Goal: Information Seeking & Learning: Find specific fact

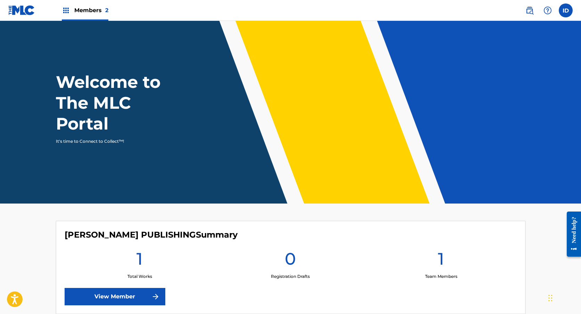
click at [526, 12] on img at bounding box center [529, 10] width 8 height 8
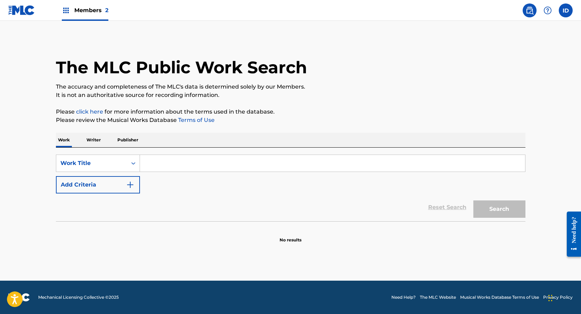
click at [148, 164] on input "Search Form" at bounding box center [332, 163] width 385 height 17
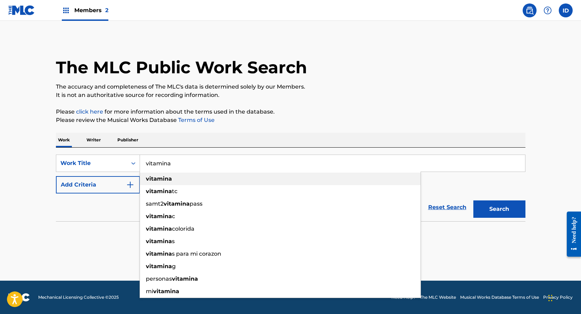
type input "vitamina"
click at [161, 177] on strong "vitamina" at bounding box center [159, 178] width 26 height 7
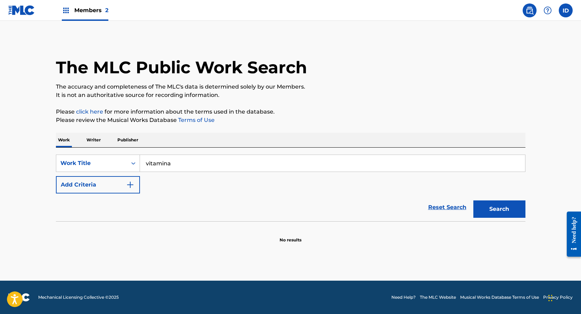
click at [126, 181] on img "Search Form" at bounding box center [130, 185] width 8 height 8
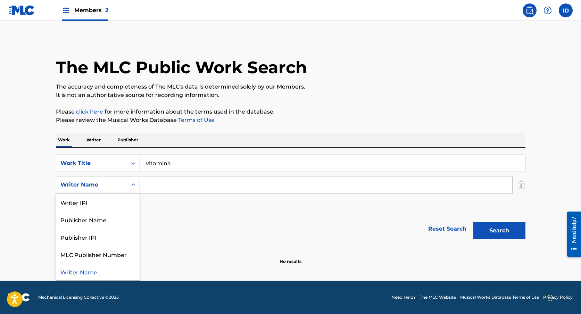
click at [123, 186] on div "Writer Name" at bounding box center [91, 184] width 71 height 13
click at [127, 224] on div "Publisher Name" at bounding box center [97, 219] width 83 height 17
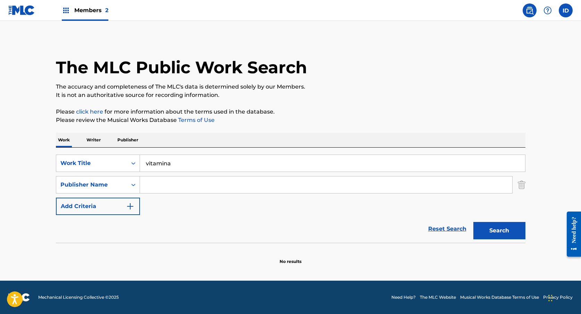
click at [176, 186] on input "Search Form" at bounding box center [326, 184] width 372 height 17
click at [125, 185] on div "Publisher Name" at bounding box center [91, 184] width 71 height 13
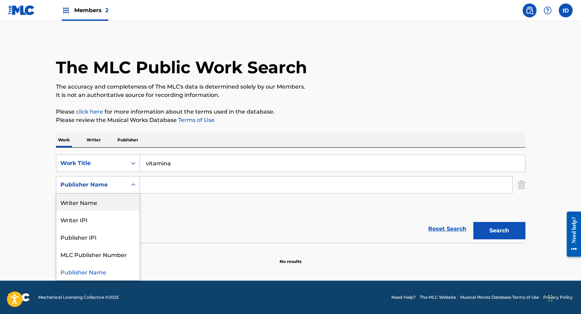
click at [112, 203] on div "Writer Name" at bounding box center [97, 201] width 83 height 17
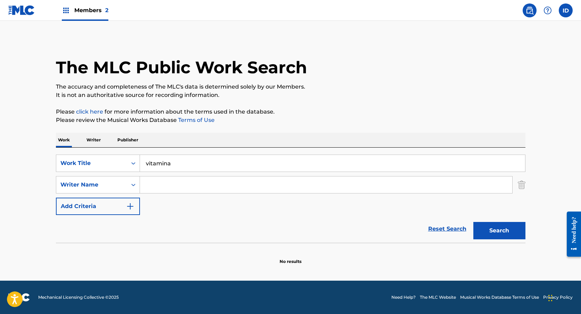
click at [172, 192] on input "Search Form" at bounding box center [326, 184] width 372 height 17
paste input "[PERSON_NAME]"
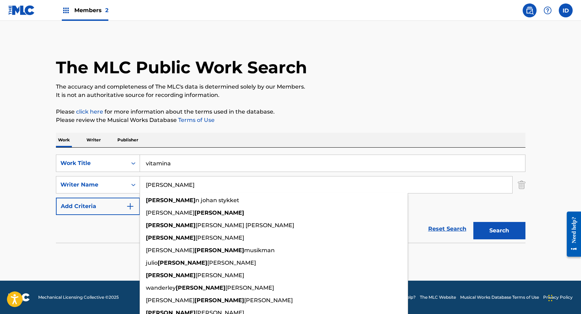
click at [490, 233] on button "Search" at bounding box center [499, 230] width 52 height 17
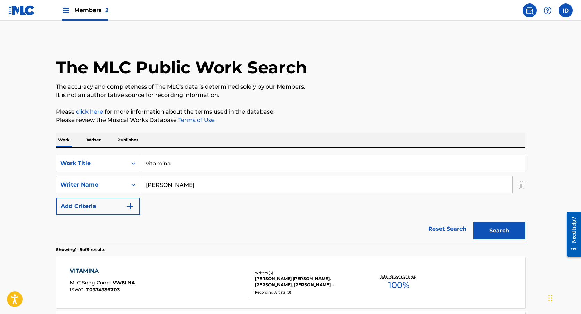
click at [177, 189] on input "[PERSON_NAME]" at bounding box center [326, 184] width 372 height 17
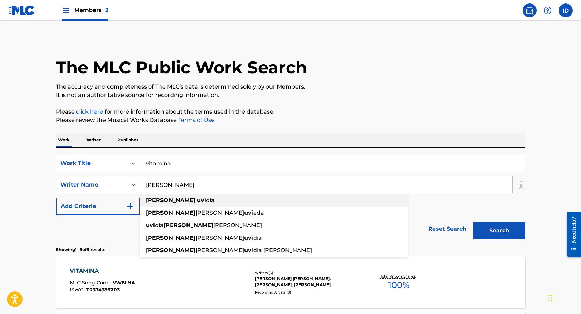
click at [171, 204] on div "[PERSON_NAME] dia" at bounding box center [274, 200] width 268 height 12
type input "[PERSON_NAME]"
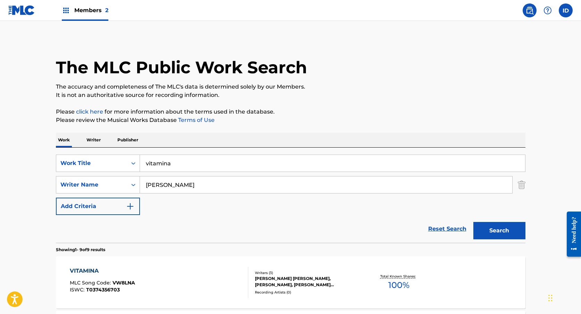
click at [509, 223] on button "Search" at bounding box center [499, 230] width 52 height 17
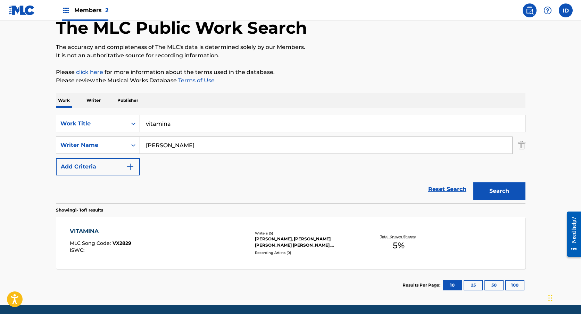
scroll to position [64, 0]
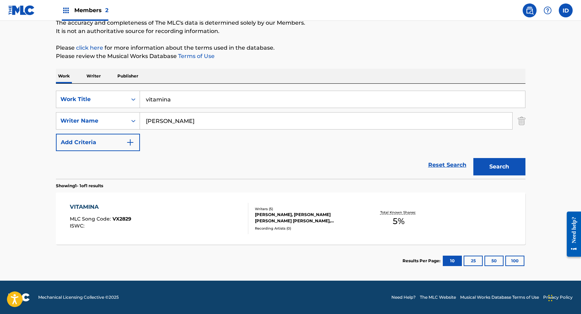
click at [218, 219] on div "VITAMINA MLC Song Code : VX2829 ISWC :" at bounding box center [159, 218] width 178 height 31
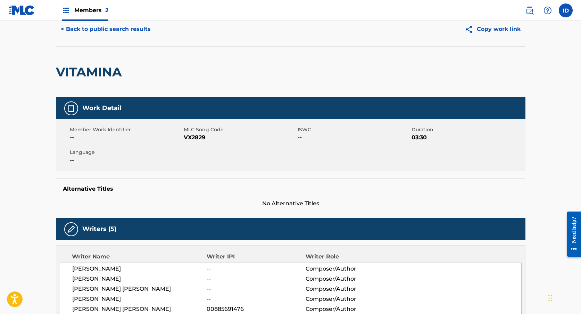
scroll to position [18, 0]
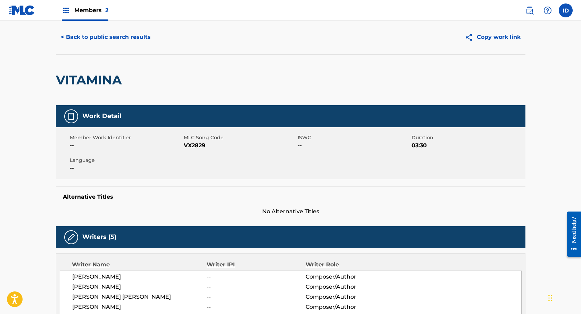
click at [132, 38] on button "< Back to public search results" at bounding box center [106, 36] width 100 height 17
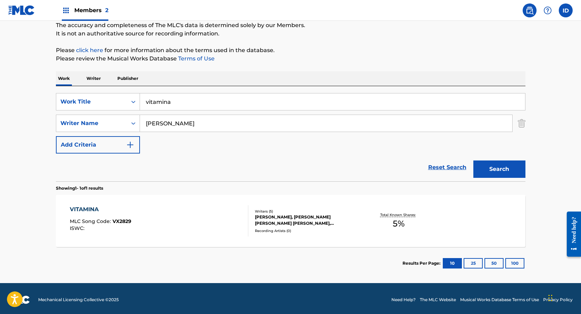
scroll to position [60, 0]
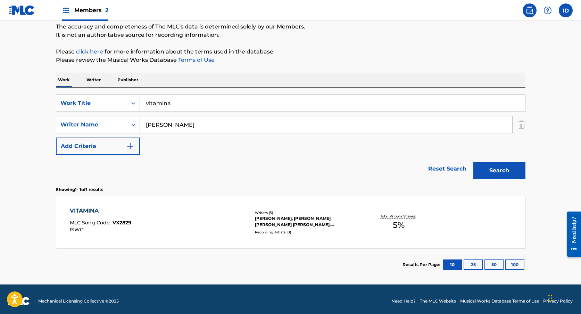
click at [210, 129] on input "[PERSON_NAME]" at bounding box center [326, 124] width 372 height 17
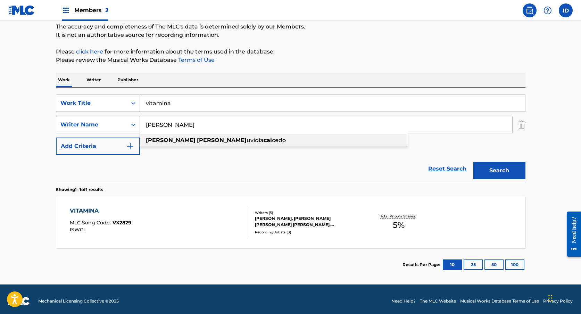
click at [272, 139] on span "cedo" at bounding box center [279, 140] width 14 height 7
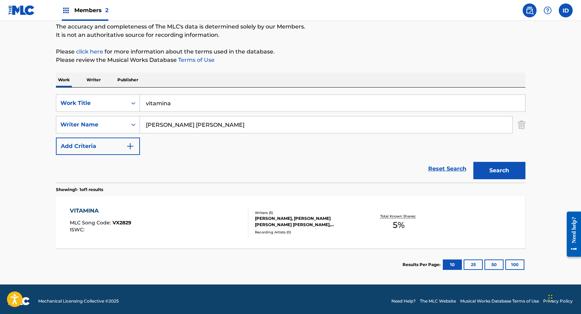
click at [492, 173] on button "Search" at bounding box center [499, 170] width 52 height 17
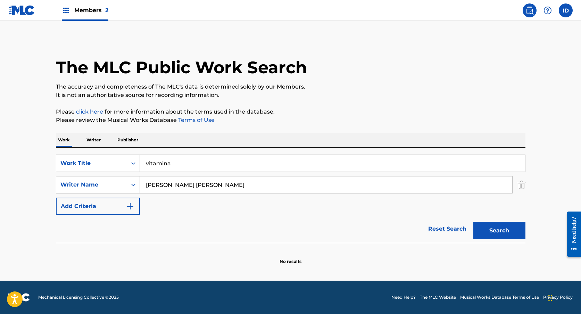
scroll to position [0, 0]
click at [232, 185] on input "[PERSON_NAME] [PERSON_NAME]" at bounding box center [326, 184] width 372 height 17
click at [204, 184] on input "[PERSON_NAME] [PERSON_NAME]" at bounding box center [326, 184] width 372 height 17
click at [473, 222] on button "Search" at bounding box center [499, 230] width 52 height 17
click at [504, 223] on button "Search" at bounding box center [499, 230] width 52 height 17
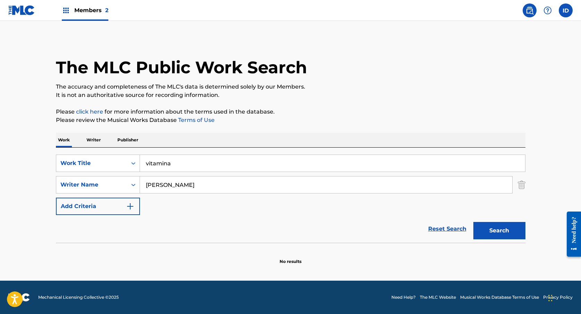
click at [214, 191] on input "[PERSON_NAME]" at bounding box center [326, 184] width 372 height 17
drag, startPoint x: 162, startPoint y: 185, endPoint x: 207, endPoint y: 183, distance: 45.5
click at [207, 183] on input "[PERSON_NAME]" at bounding box center [326, 184] width 372 height 17
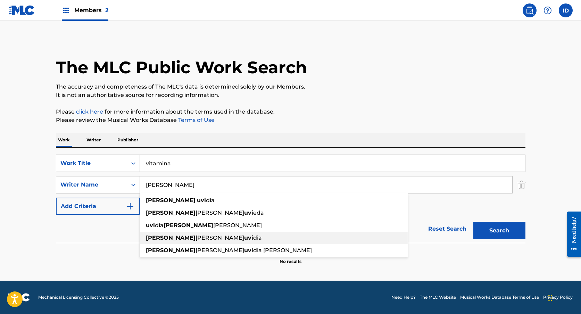
click at [253, 235] on span "dia" at bounding box center [257, 237] width 9 height 7
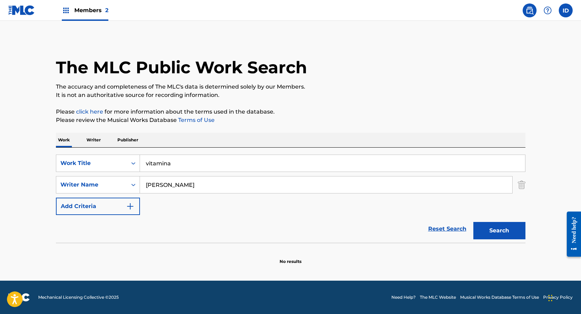
click at [520, 241] on div "Search" at bounding box center [498, 229] width 56 height 28
click at [513, 237] on button "Search" at bounding box center [499, 230] width 52 height 17
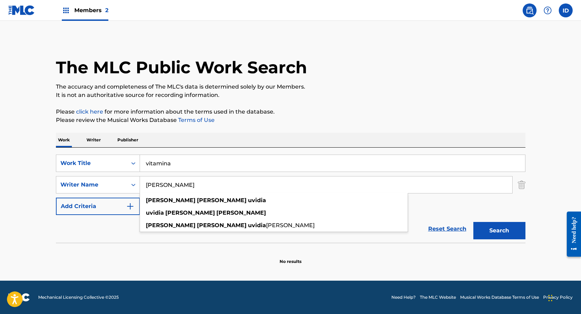
drag, startPoint x: 205, startPoint y: 187, endPoint x: 162, endPoint y: 184, distance: 42.9
click at [162, 184] on input "[PERSON_NAME]" at bounding box center [326, 184] width 372 height 17
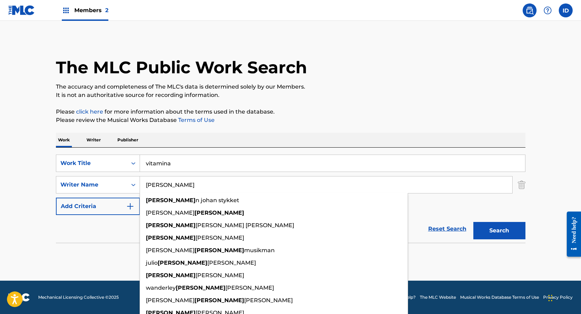
click at [181, 178] on input "[PERSON_NAME]" at bounding box center [326, 184] width 372 height 17
click at [177, 183] on input "[PERSON_NAME]" at bounding box center [326, 184] width 372 height 17
paste input "[PERSON_NAME]"
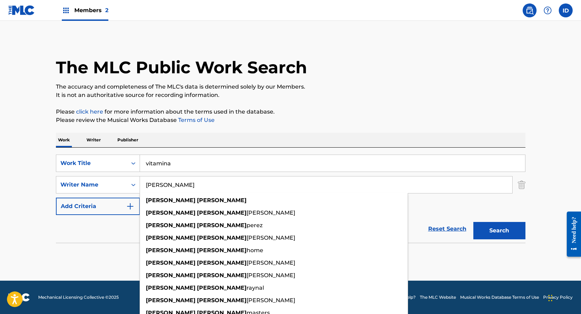
type input "[PERSON_NAME]"
click at [508, 230] on button "Search" at bounding box center [499, 230] width 52 height 17
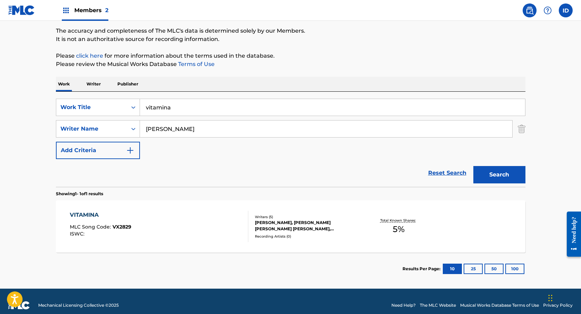
scroll to position [64, 0]
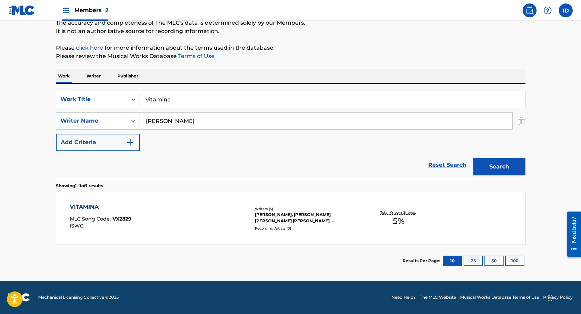
click at [187, 216] on div "VITAMINA MLC Song Code : VX2829 ISWC :" at bounding box center [159, 218] width 178 height 31
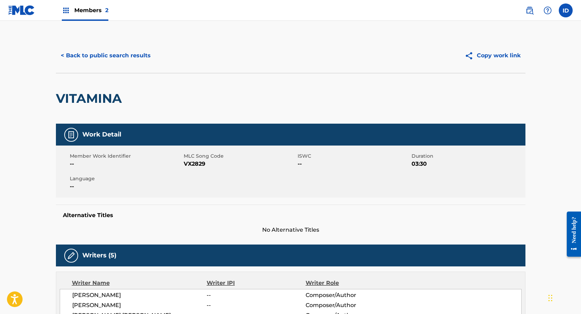
click at [117, 58] on button "< Back to public search results" at bounding box center [106, 55] width 100 height 17
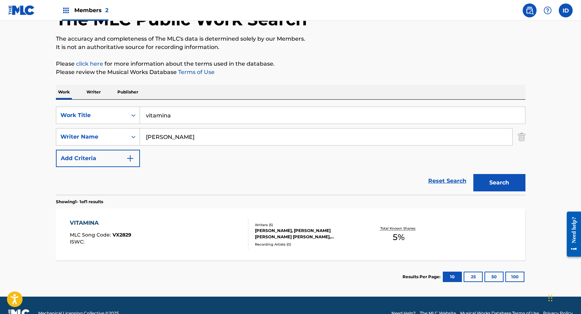
scroll to position [47, 0]
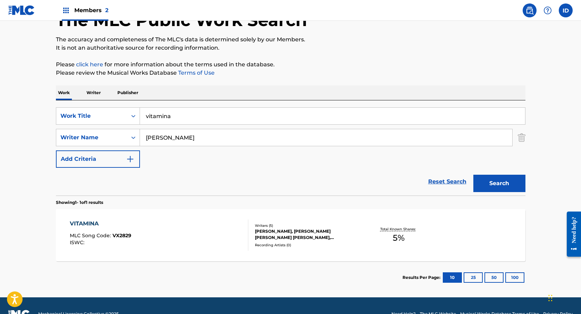
click at [167, 211] on div "VITAMINA MLC Song Code : VX2829 ISWC : Writers ( 5 ) [PERSON_NAME], [PERSON_NAM…" at bounding box center [290, 235] width 469 height 52
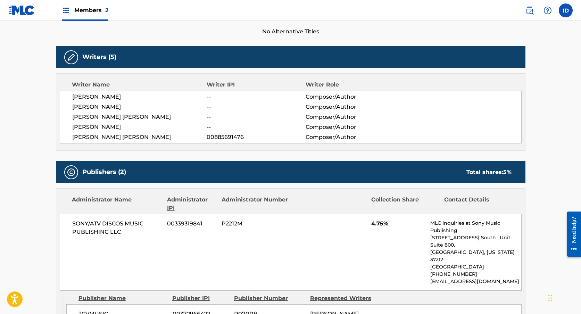
scroll to position [200, 0]
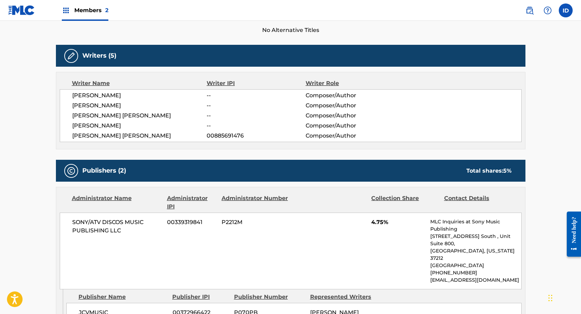
drag, startPoint x: 71, startPoint y: 106, endPoint x: 157, endPoint y: 106, distance: 86.1
click at [157, 106] on div "[PERSON_NAME] -- Composer/Author [PERSON_NAME] -- Composer/Author [PERSON_NAME]…" at bounding box center [291, 115] width 462 height 53
copy span "[PERSON_NAME]"
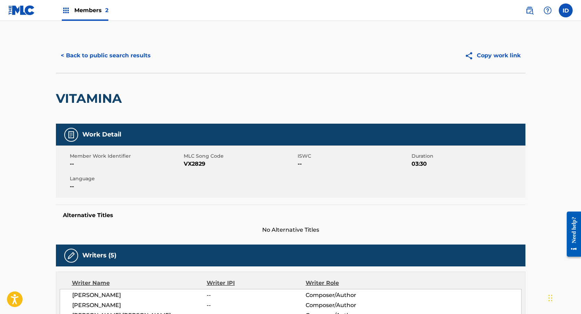
click at [122, 58] on button "< Back to public search results" at bounding box center [106, 55] width 100 height 17
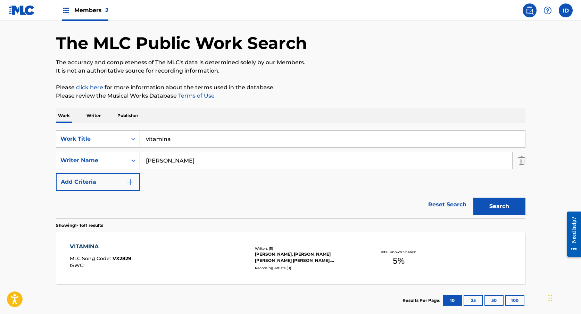
click at [200, 161] on input "[PERSON_NAME]" at bounding box center [326, 160] width 372 height 17
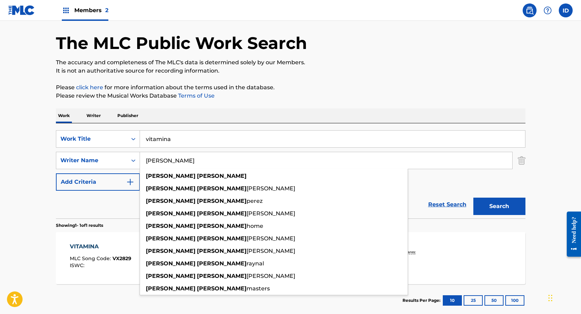
paste input "[PERSON_NAME]"
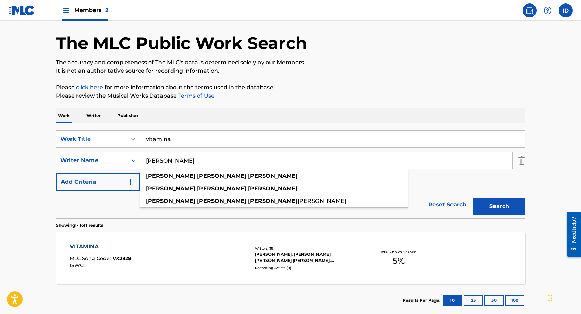
click at [526, 202] on div "The MLC Public Work Search The accuracy and completeness of The MLC's data is d…" at bounding box center [291, 165] width 486 height 303
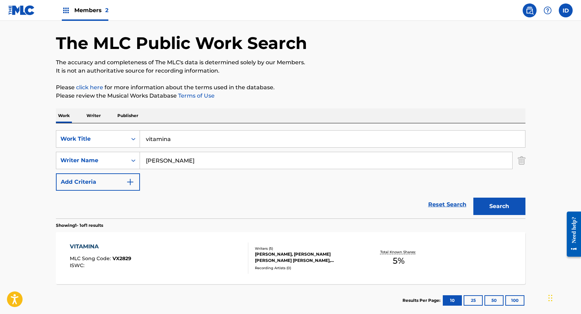
click at [518, 206] on button "Search" at bounding box center [499, 206] width 52 height 17
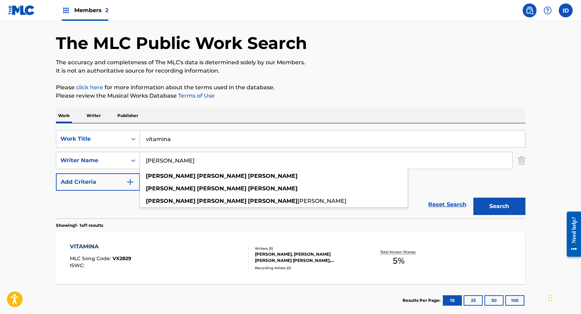
drag, startPoint x: 179, startPoint y: 161, endPoint x: 280, endPoint y: 162, distance: 101.0
click at [280, 162] on input "[PERSON_NAME]" at bounding box center [326, 160] width 372 height 17
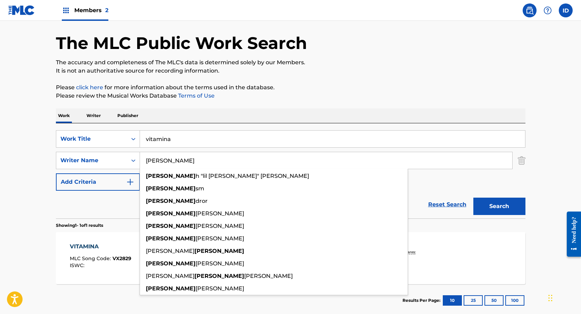
click at [509, 205] on button "Search" at bounding box center [499, 206] width 52 height 17
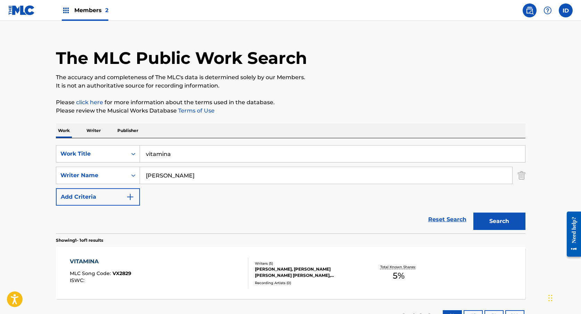
scroll to position [3, 0]
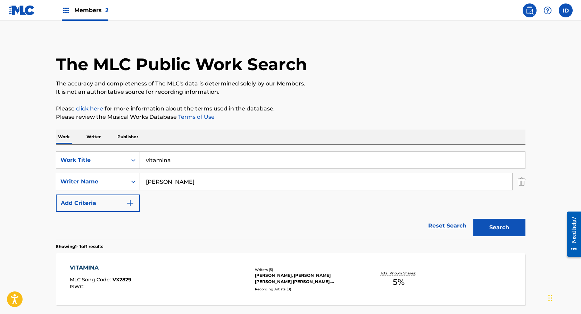
click at [184, 186] on input "[PERSON_NAME]" at bounding box center [326, 181] width 372 height 17
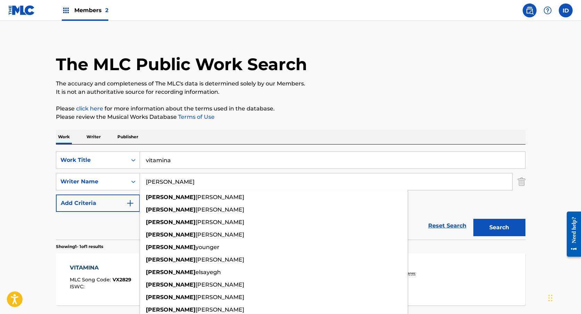
click at [184, 186] on input "[PERSON_NAME]" at bounding box center [326, 181] width 372 height 17
paste input "HEATWAVE PUBLISHING LIMITED"
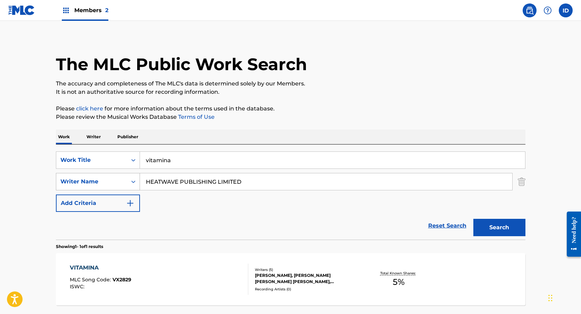
type input "HEATWAVE PUBLISHING LIMITED"
click at [126, 179] on div "Writer Name" at bounding box center [91, 181] width 71 height 13
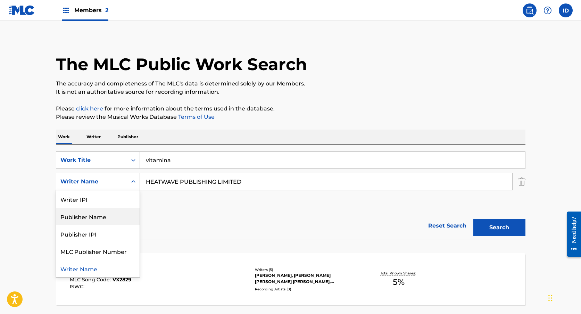
click at [117, 222] on div "Publisher Name" at bounding box center [97, 216] width 83 height 17
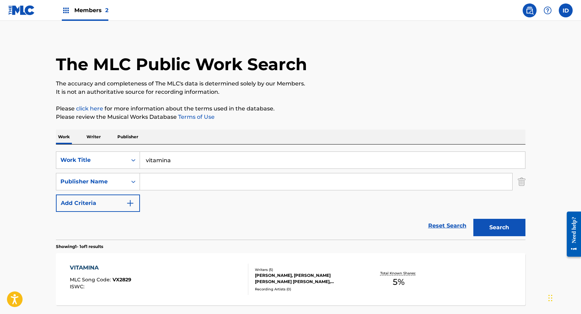
click at [389, 188] on input "Search Form" at bounding box center [326, 181] width 372 height 17
paste input "HEATWAVE PUBLISHING LIMITED"
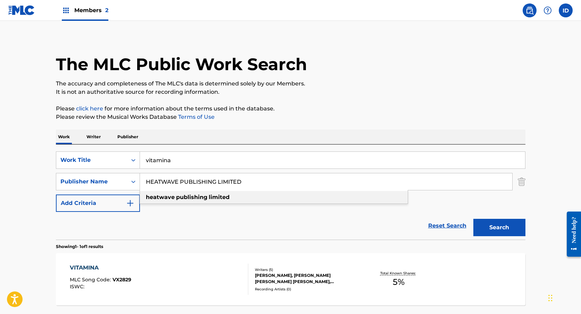
click at [331, 201] on div "heatwave publishing limited" at bounding box center [274, 197] width 268 height 12
type input "heatwave publishing limited"
click at [489, 227] on button "Search" at bounding box center [499, 227] width 52 height 17
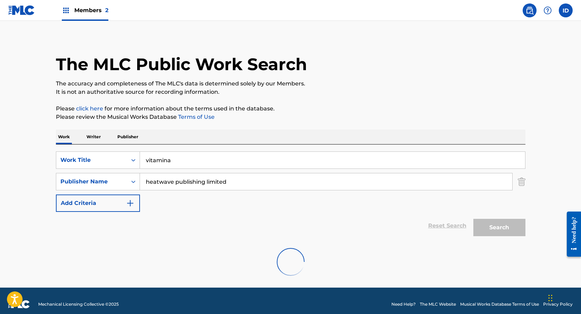
scroll to position [0, 0]
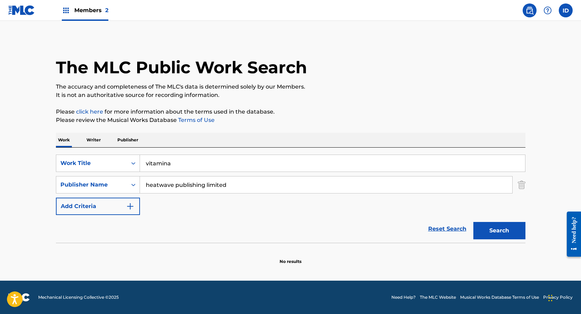
click at [188, 186] on input "heatwave publishing limited" at bounding box center [326, 184] width 372 height 17
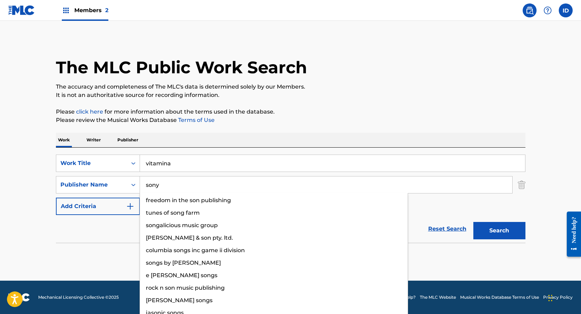
type input "sony"
click at [473, 222] on button "Search" at bounding box center [499, 230] width 52 height 17
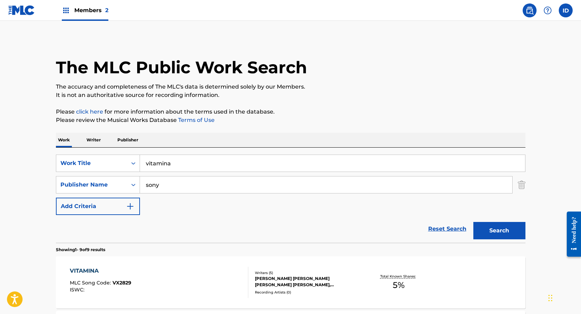
click at [144, 286] on div "VITAMINA MLC Song Code : VX2829 ISWC :" at bounding box center [159, 282] width 178 height 31
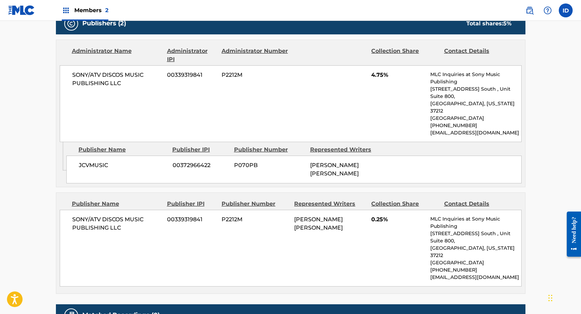
scroll to position [351, 0]
